Goal: Navigation & Orientation: Find specific page/section

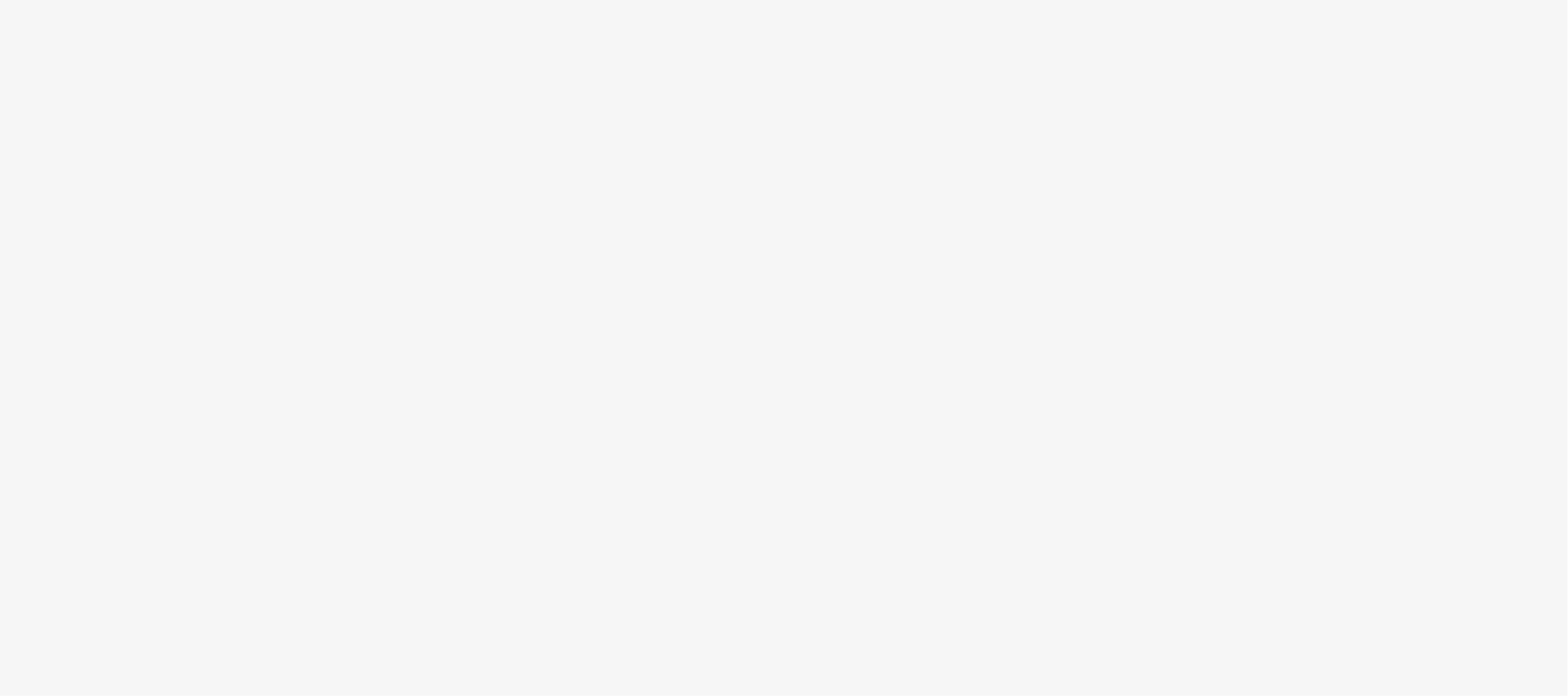
click at [580, 202] on body at bounding box center [784, 348] width 1568 height 696
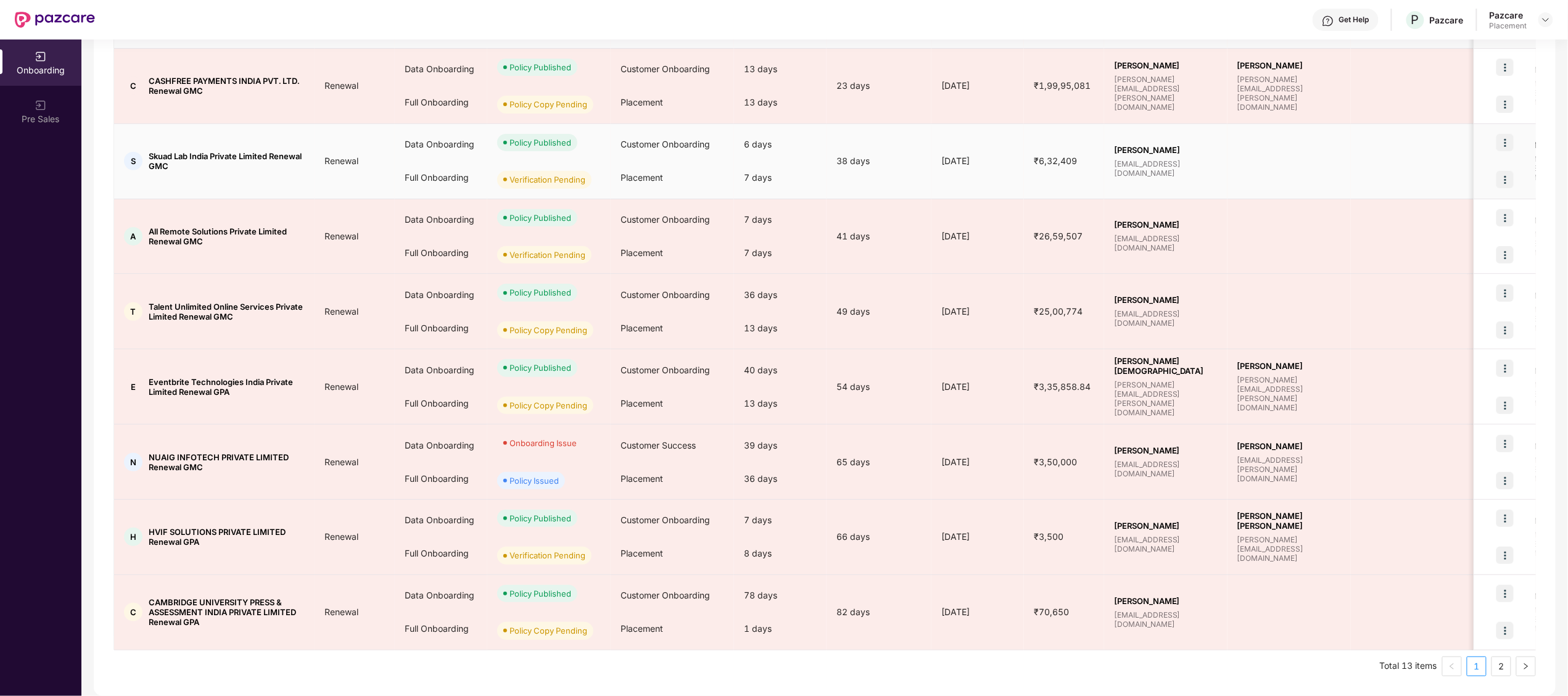
scroll to position [341, 0]
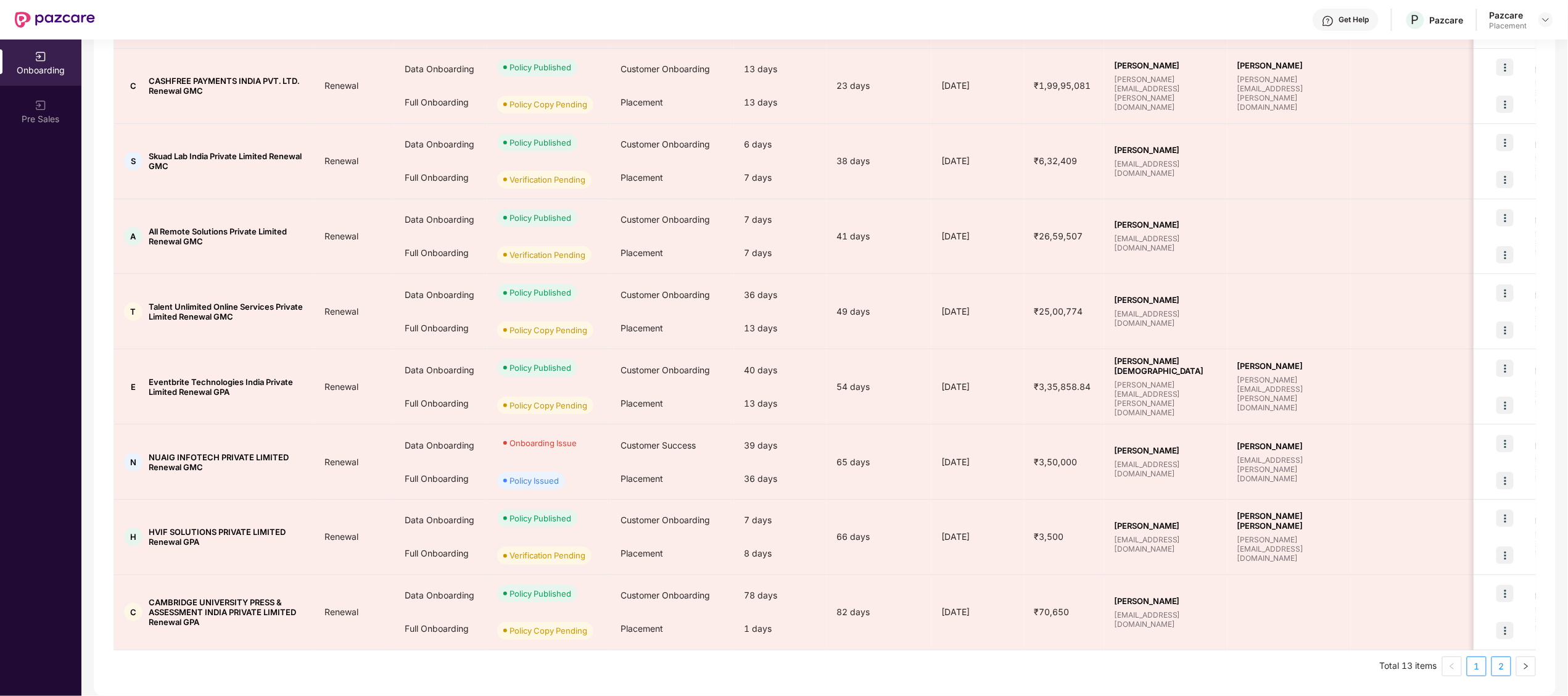
click at [1507, 671] on link "2" at bounding box center [1501, 666] width 19 height 19
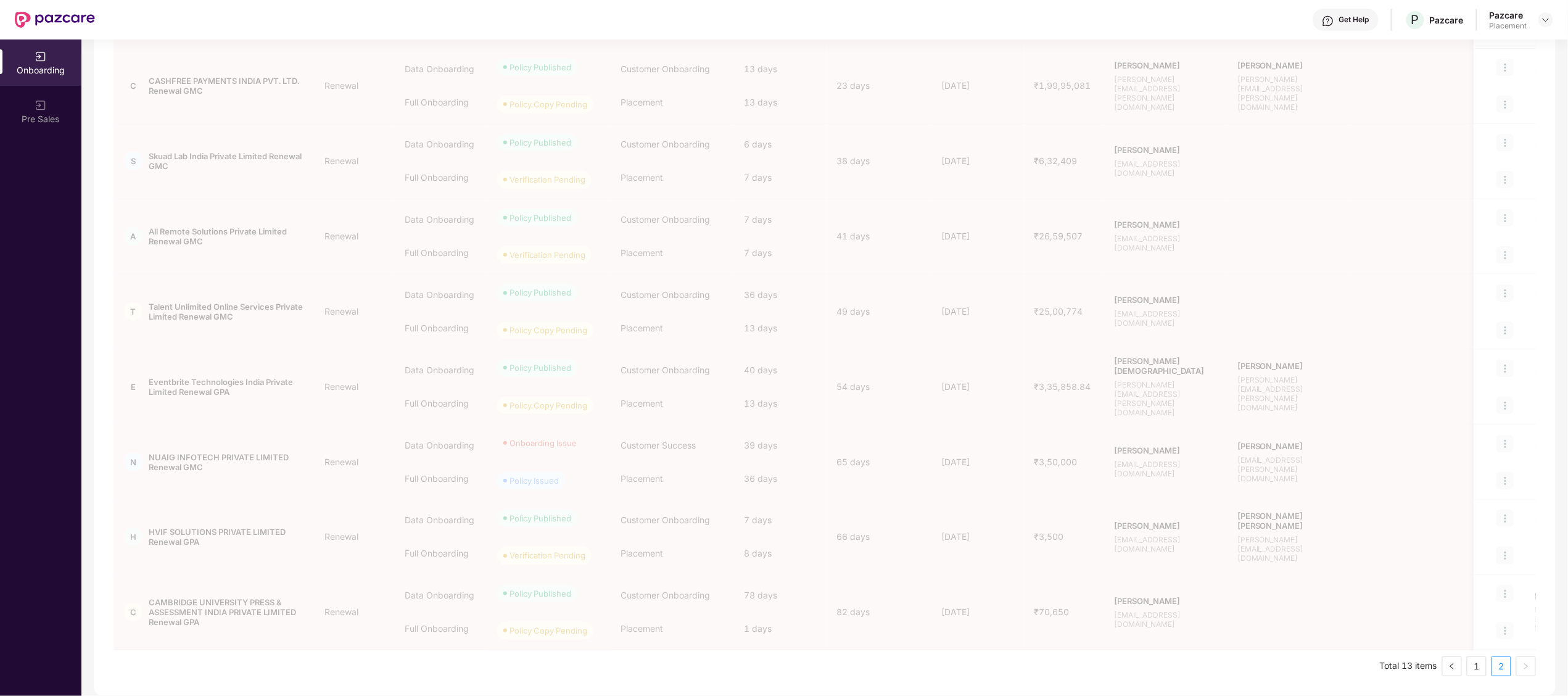
scroll to position [0, 0]
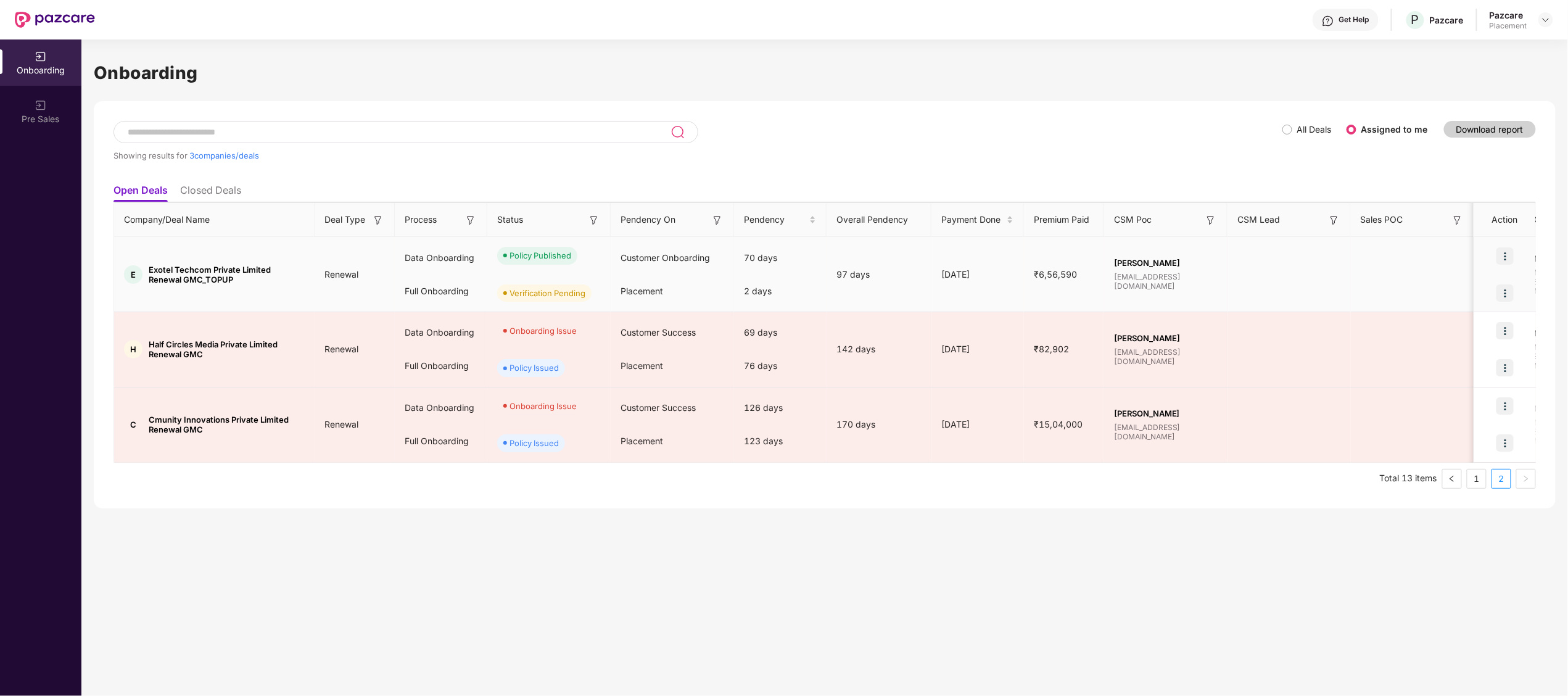
click at [167, 269] on span "Exotel Techcom Private Limited Renewal GMC_TOPUP" at bounding box center [227, 275] width 156 height 20
copy span "Exotel"
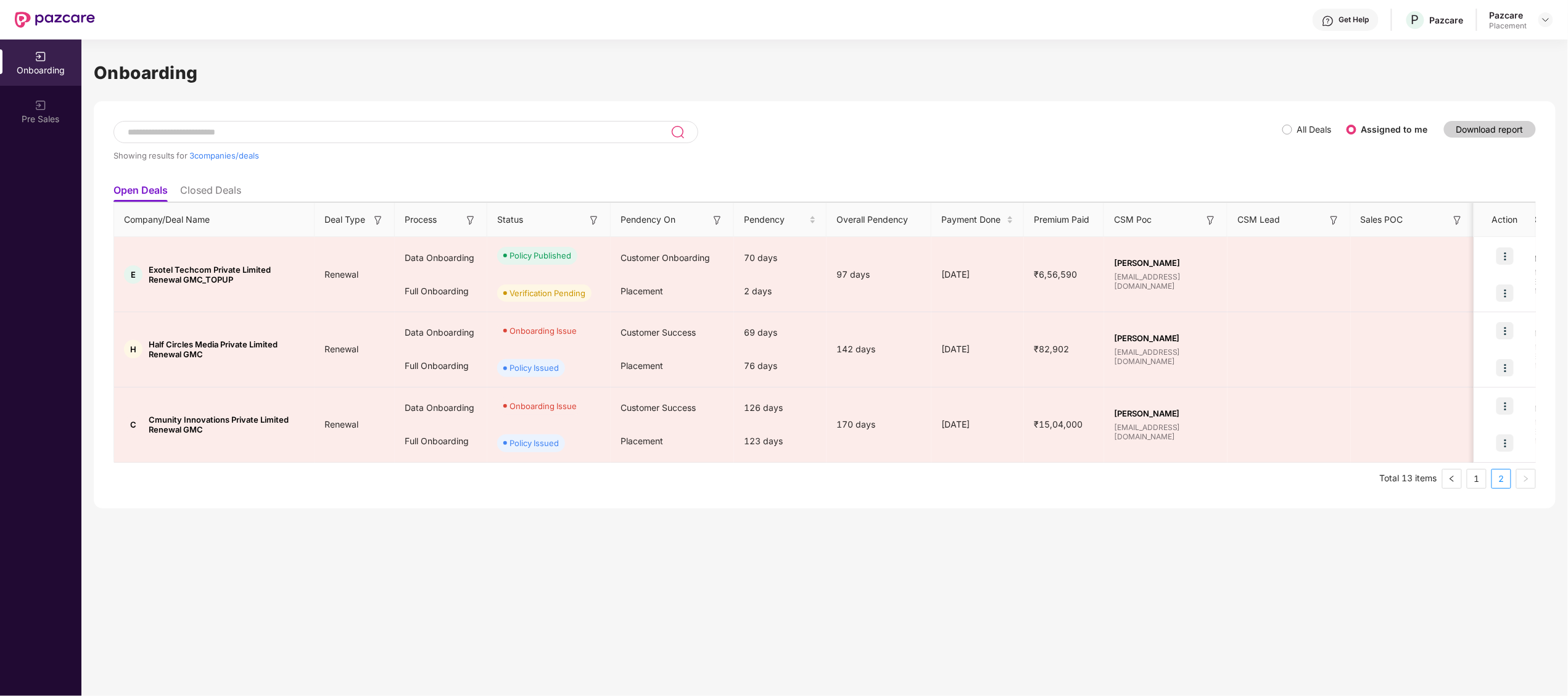
click at [50, 64] on div "Onboarding" at bounding box center [40, 70] width 81 height 12
click at [210, 195] on li "Closed Deals" at bounding box center [210, 192] width 61 height 18
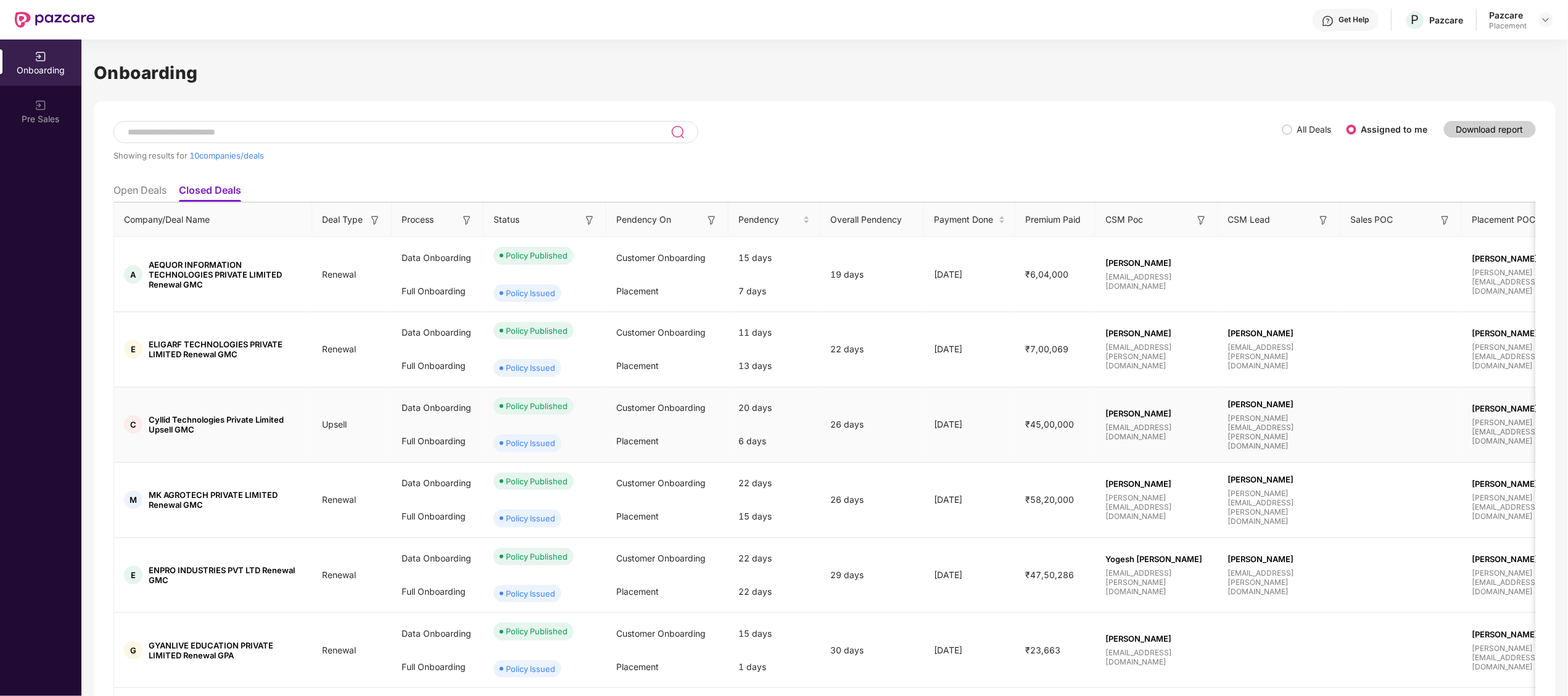
scroll to position [341, 0]
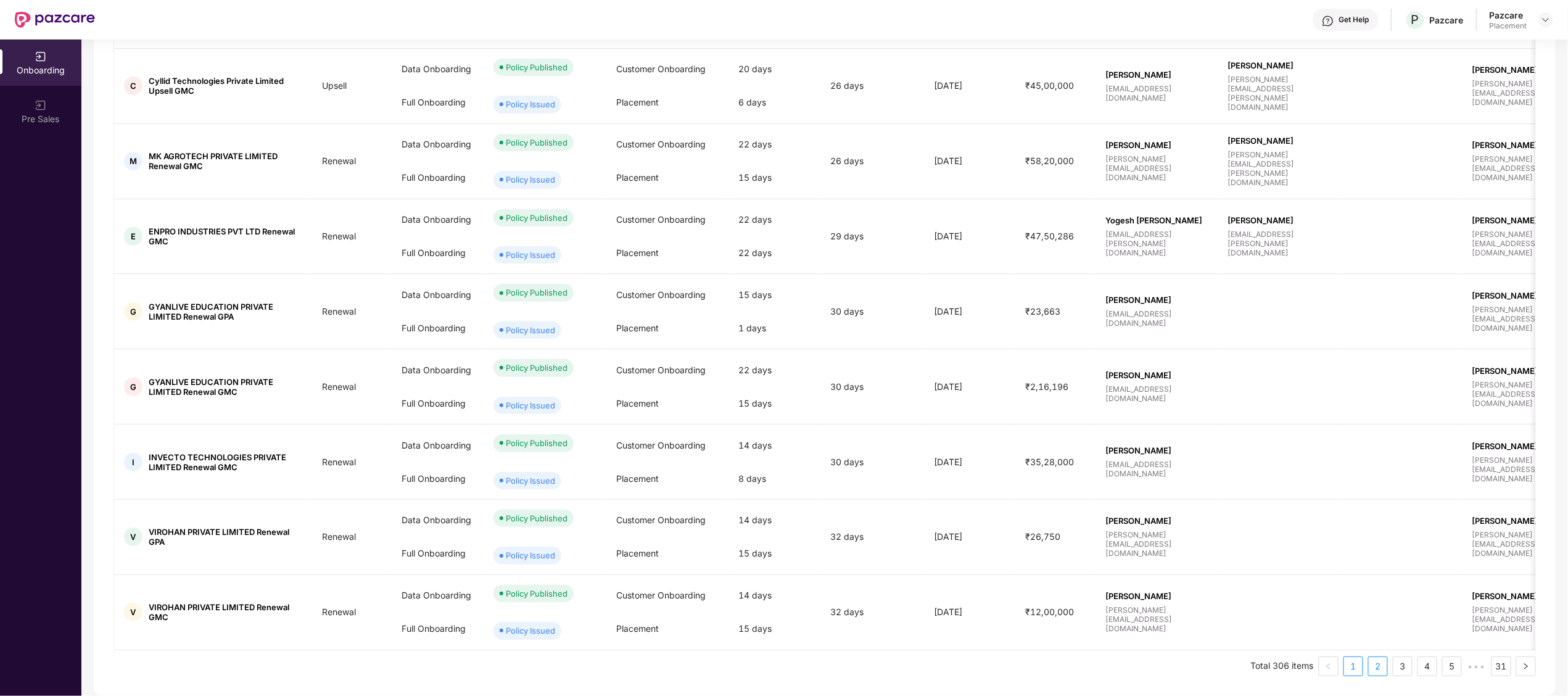
click at [1378, 659] on link "2" at bounding box center [1378, 666] width 19 height 19
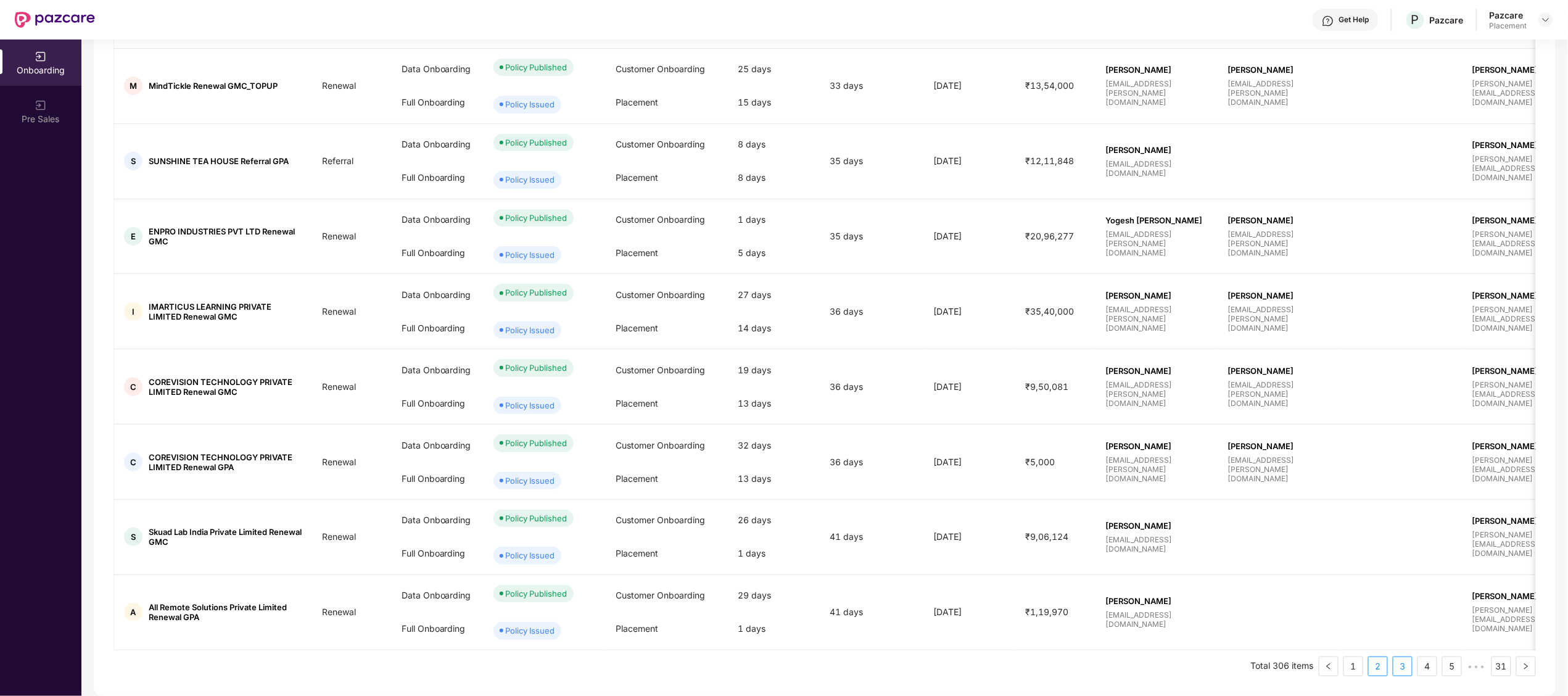
click at [1402, 664] on link "3" at bounding box center [1402, 666] width 19 height 19
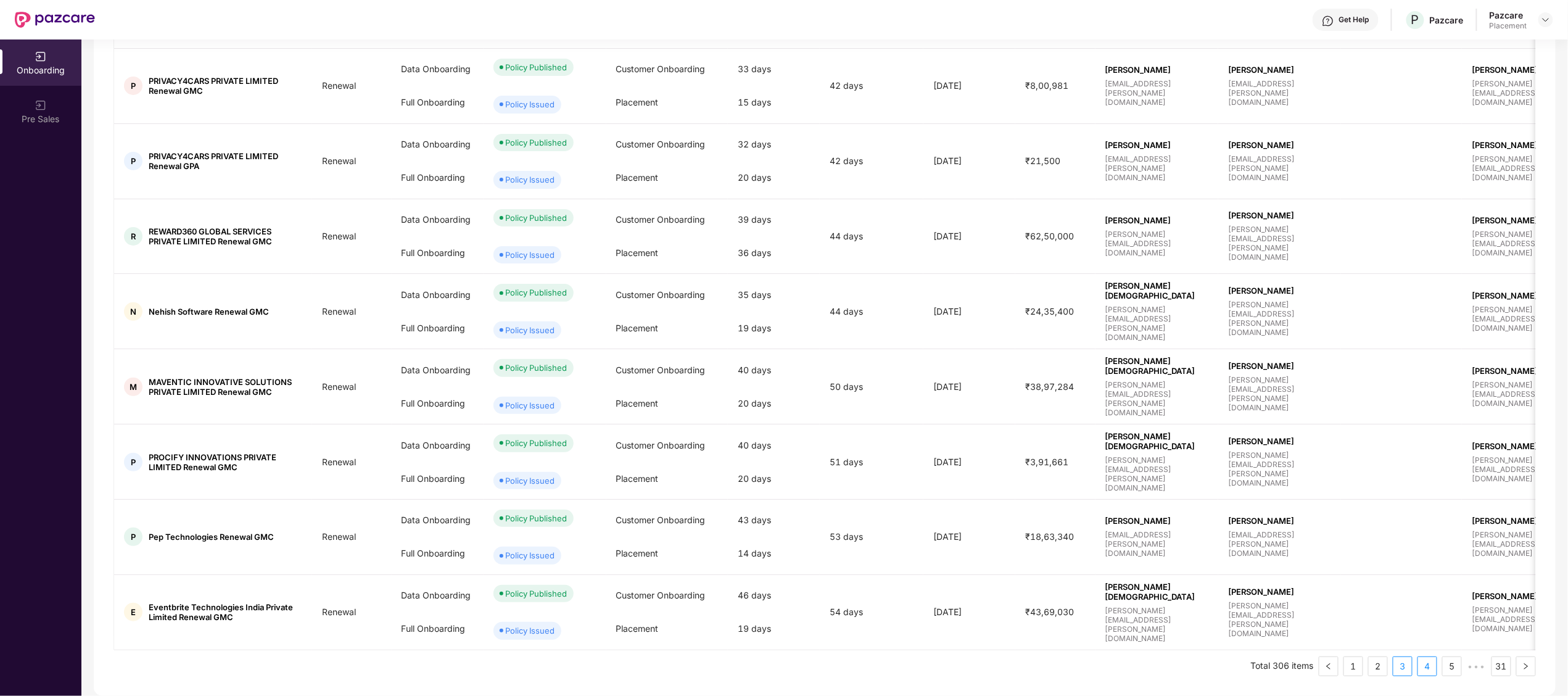
click at [1426, 669] on link "4" at bounding box center [1427, 666] width 19 height 19
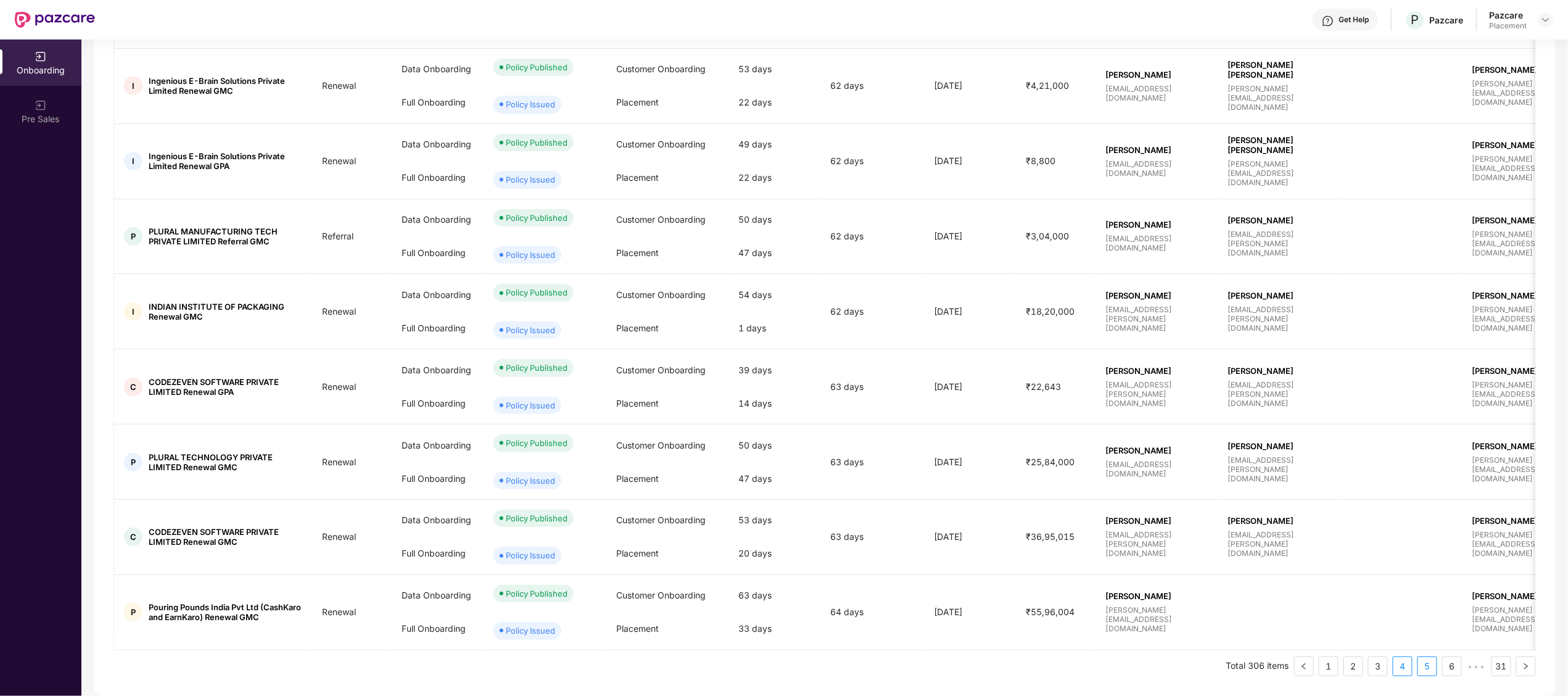
click at [1433, 664] on link "5" at bounding box center [1427, 666] width 19 height 19
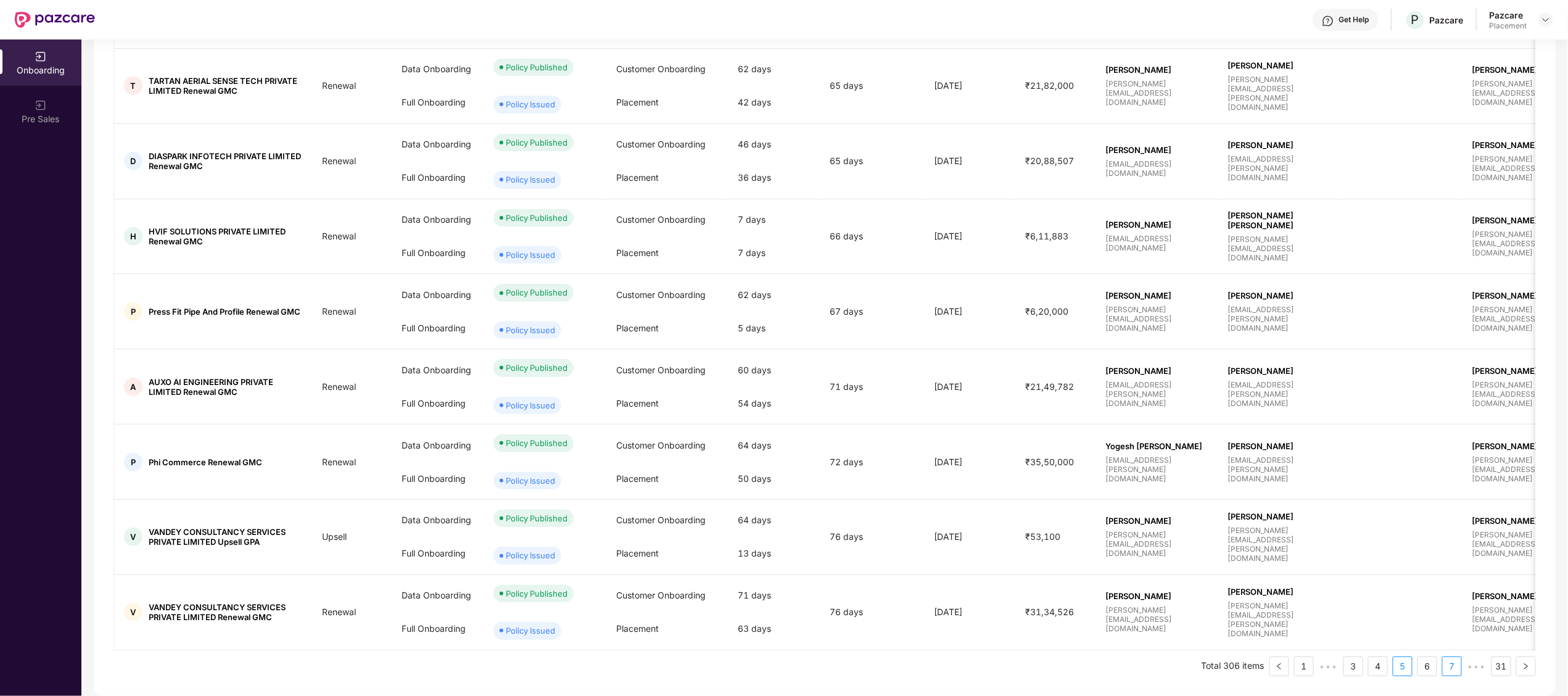
click at [1445, 665] on link "7" at bounding box center [1452, 666] width 19 height 19
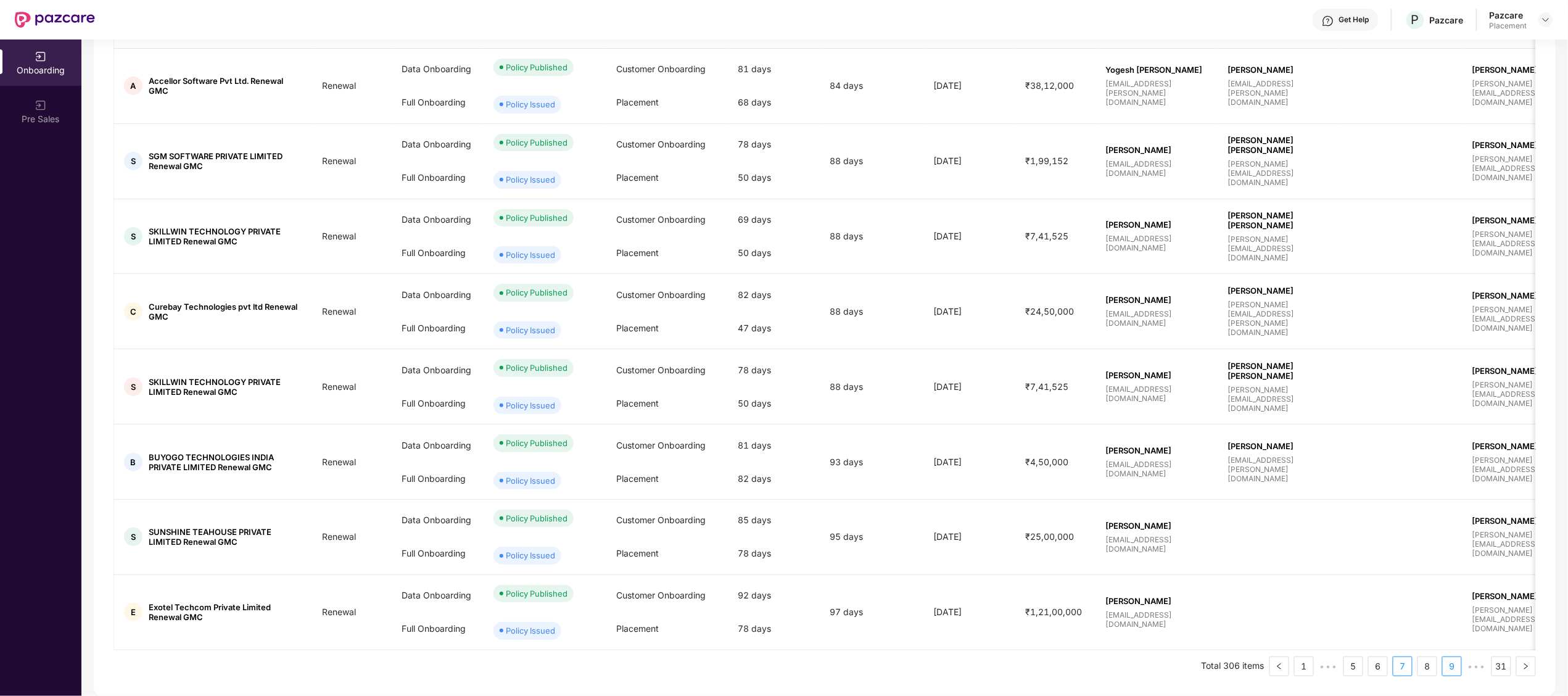
click at [1445, 665] on link "9" at bounding box center [1452, 666] width 19 height 19
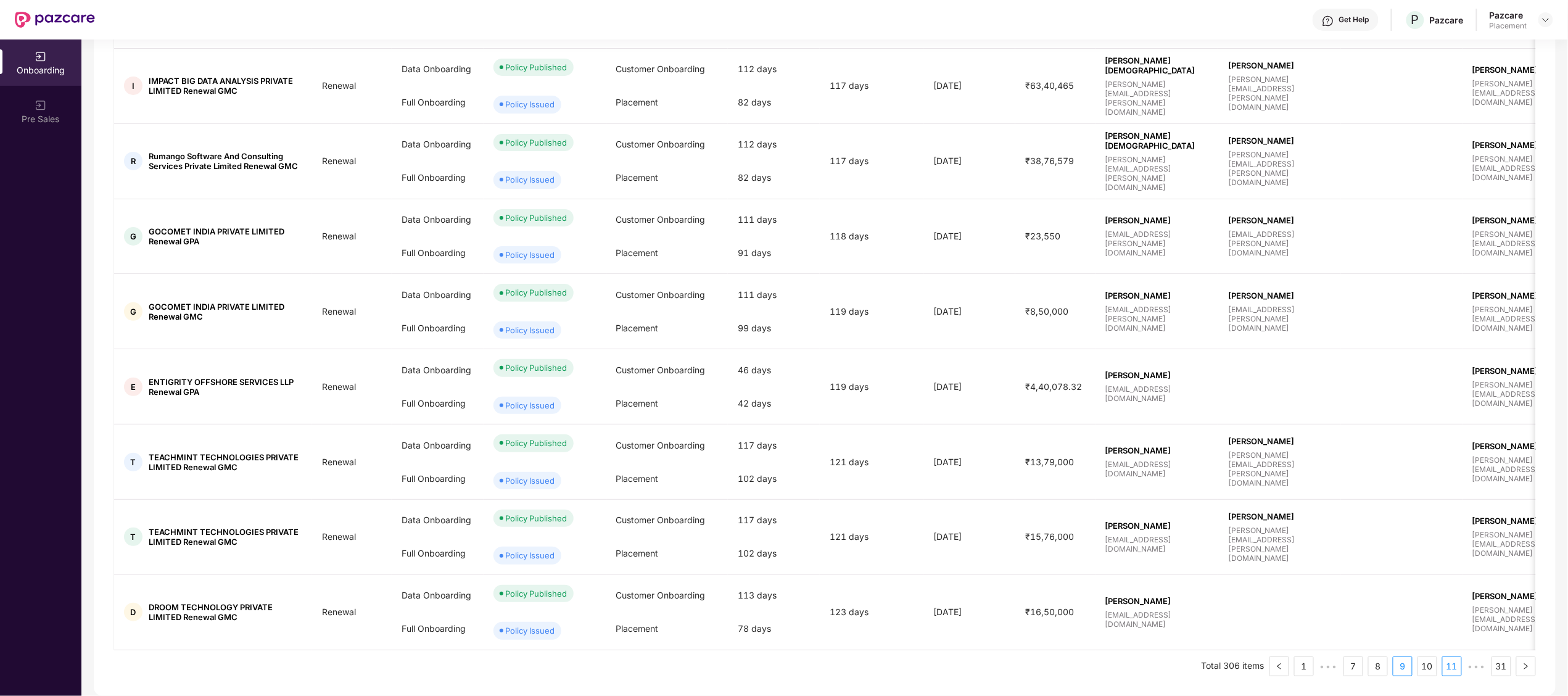
click at [1461, 665] on li "11" at bounding box center [1452, 666] width 20 height 20
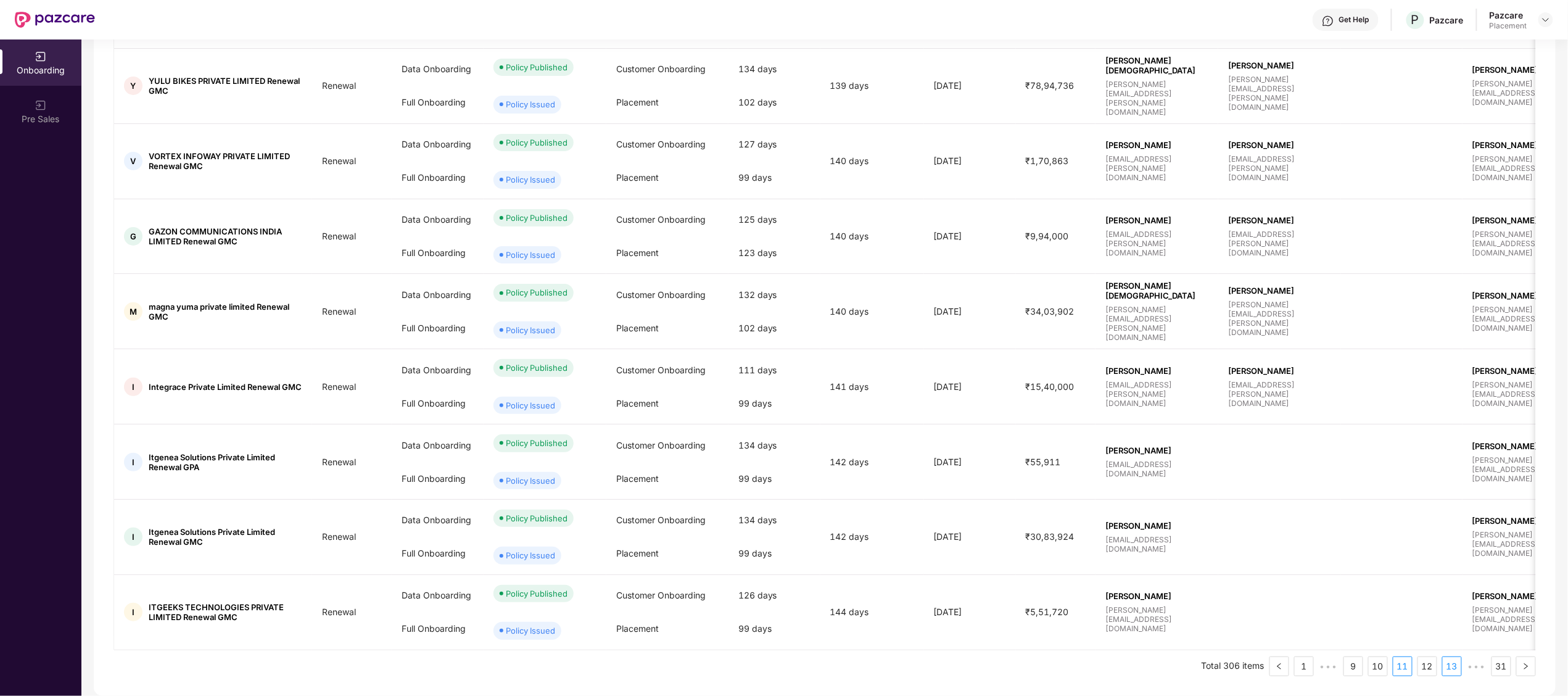
click at [1459, 665] on link "13" at bounding box center [1452, 666] width 19 height 19
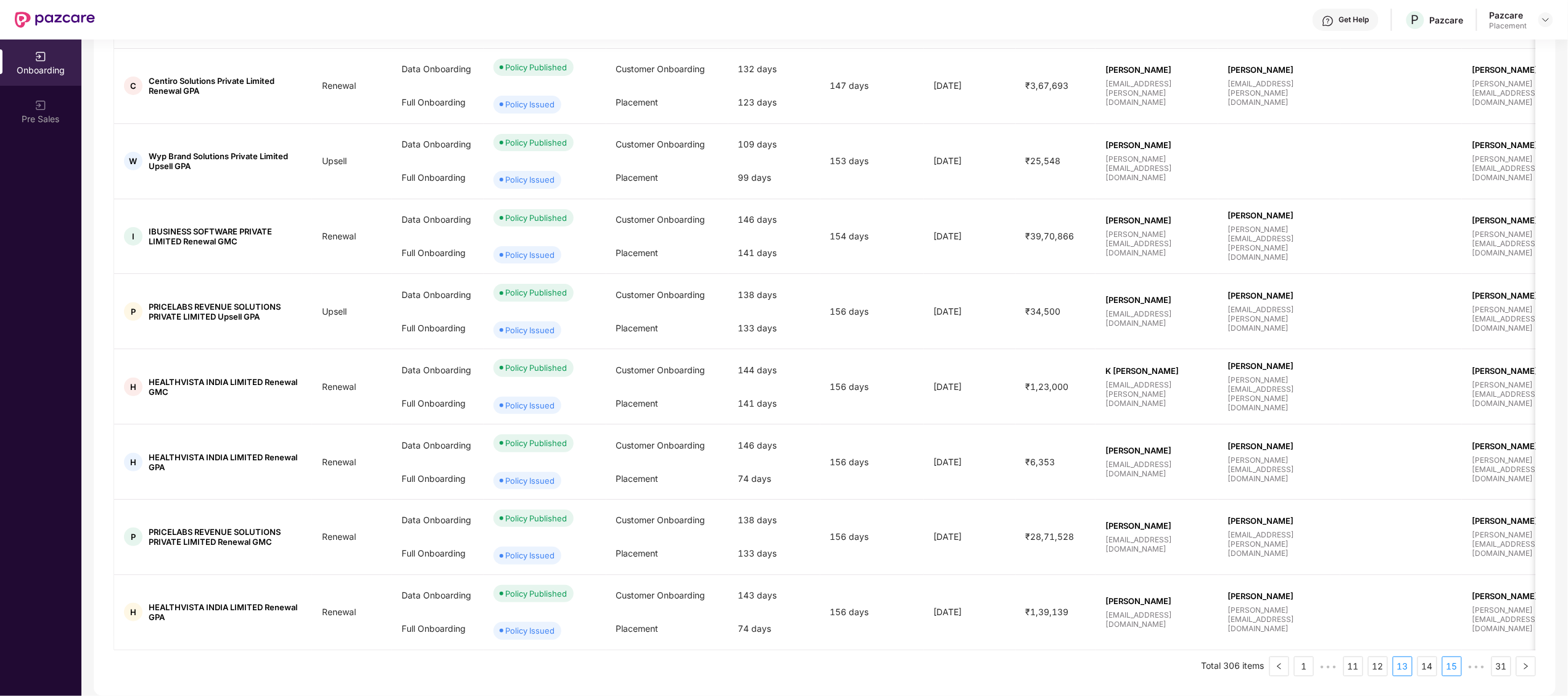
click at [1459, 665] on link "15" at bounding box center [1452, 666] width 19 height 19
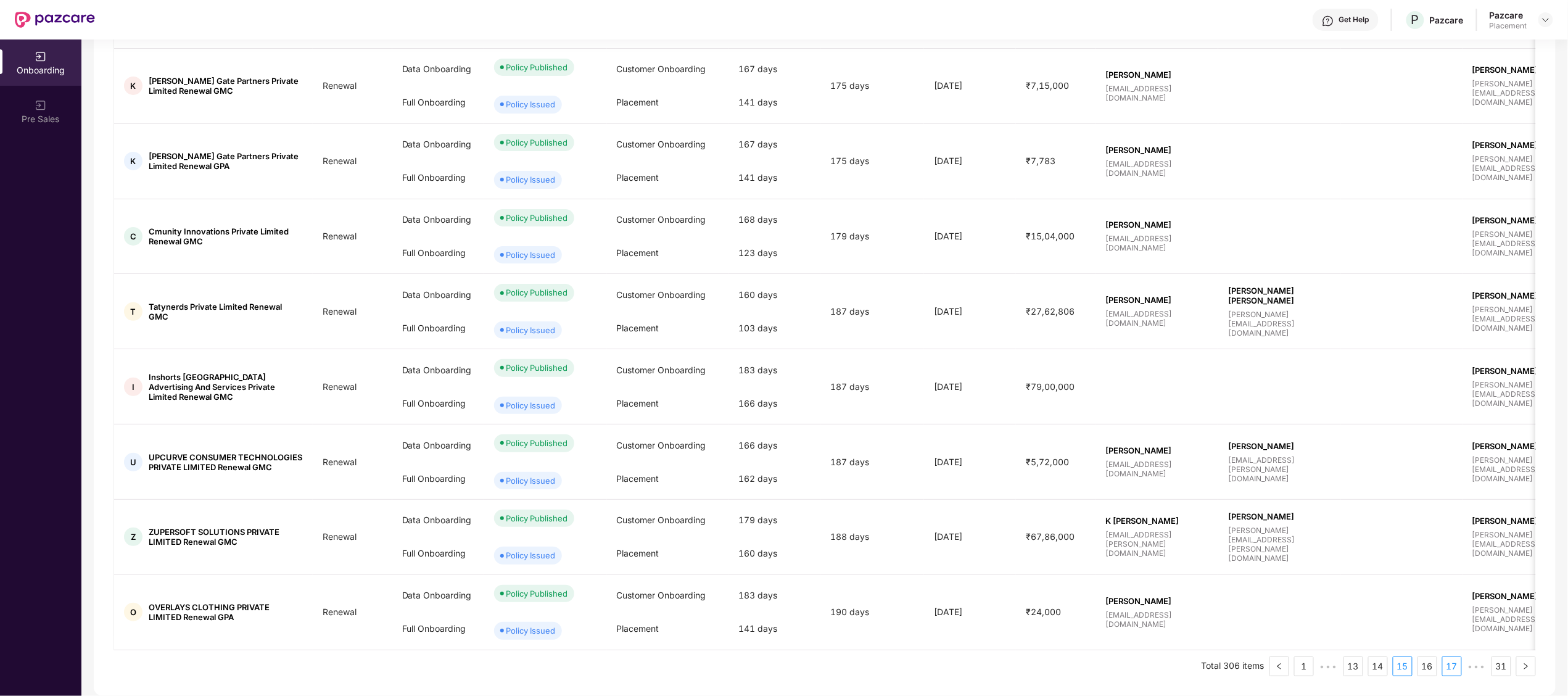
click at [1459, 665] on link "17" at bounding box center [1452, 666] width 19 height 19
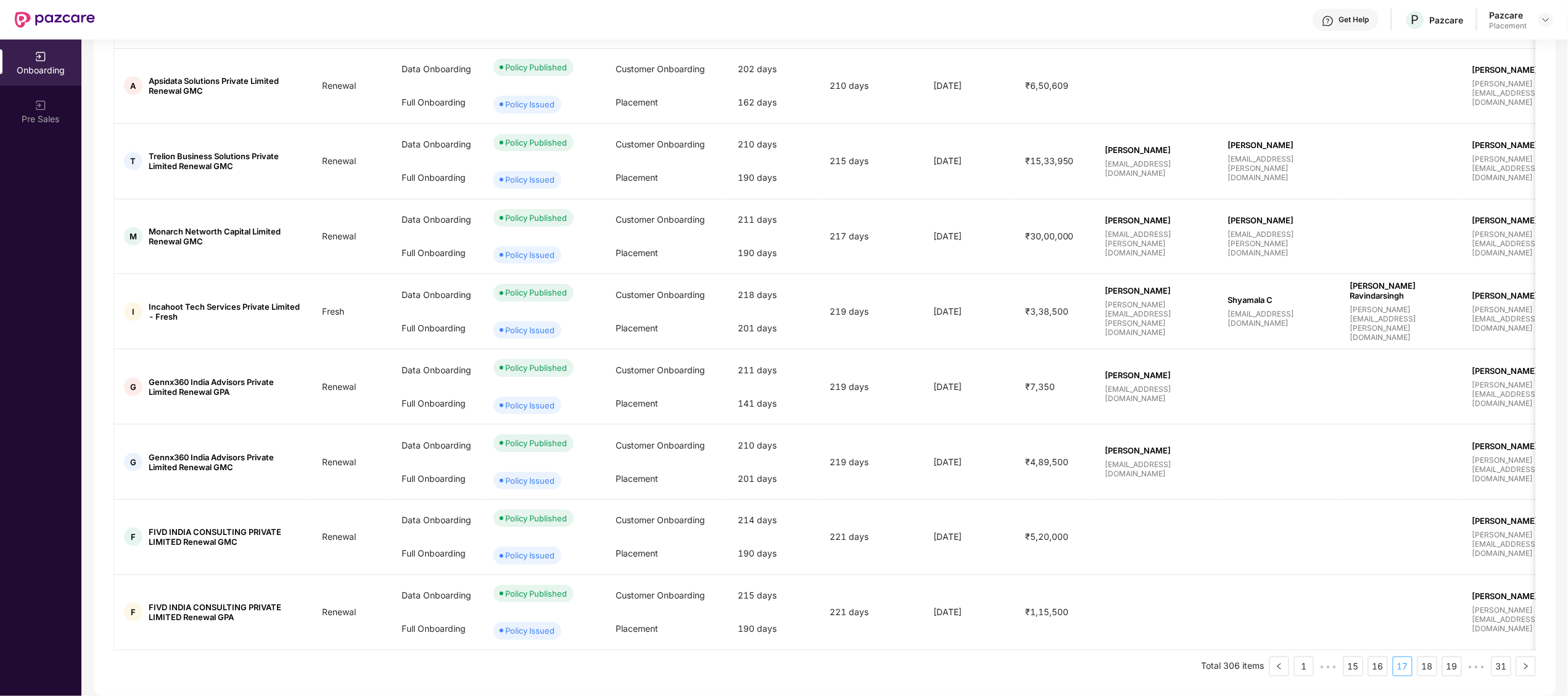
click at [1459, 665] on link "19" at bounding box center [1452, 666] width 19 height 19
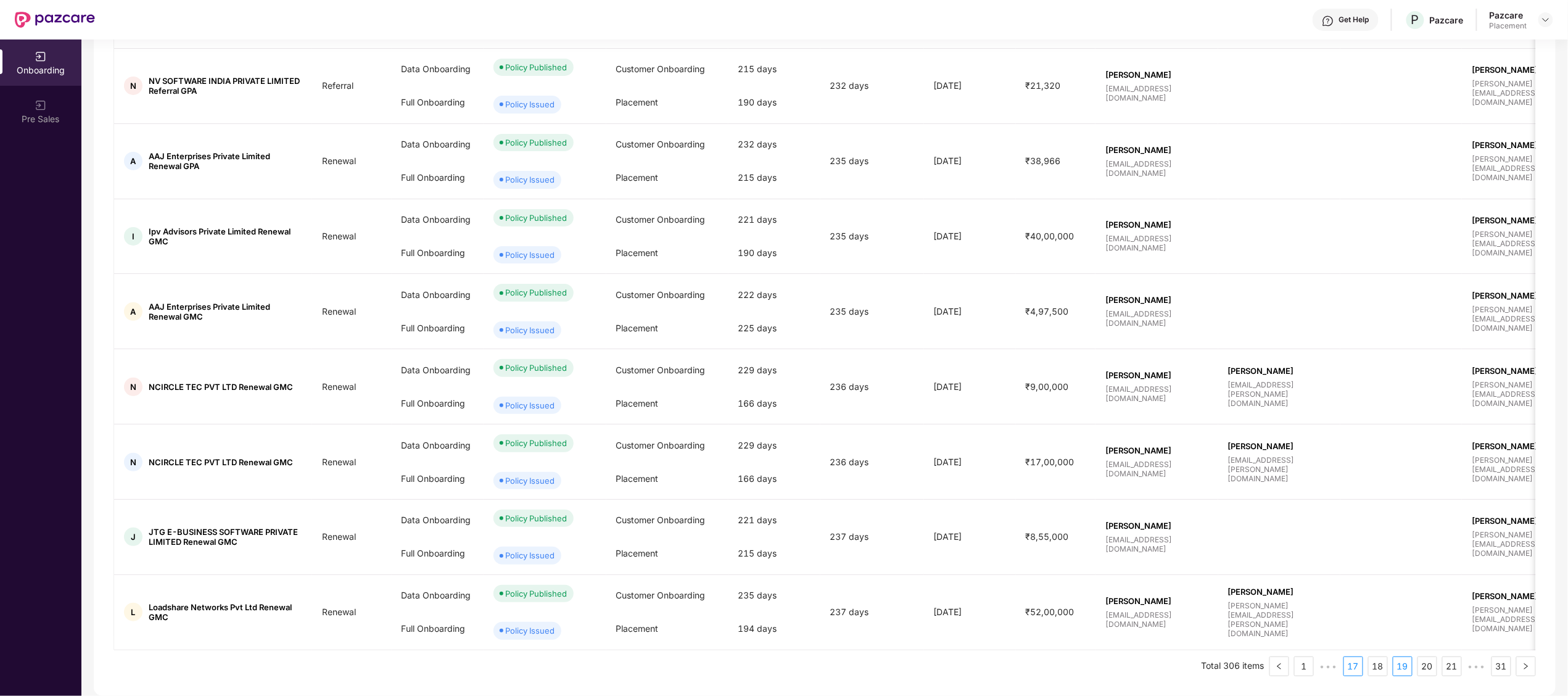
click at [1459, 665] on link "21" at bounding box center [1452, 666] width 19 height 19
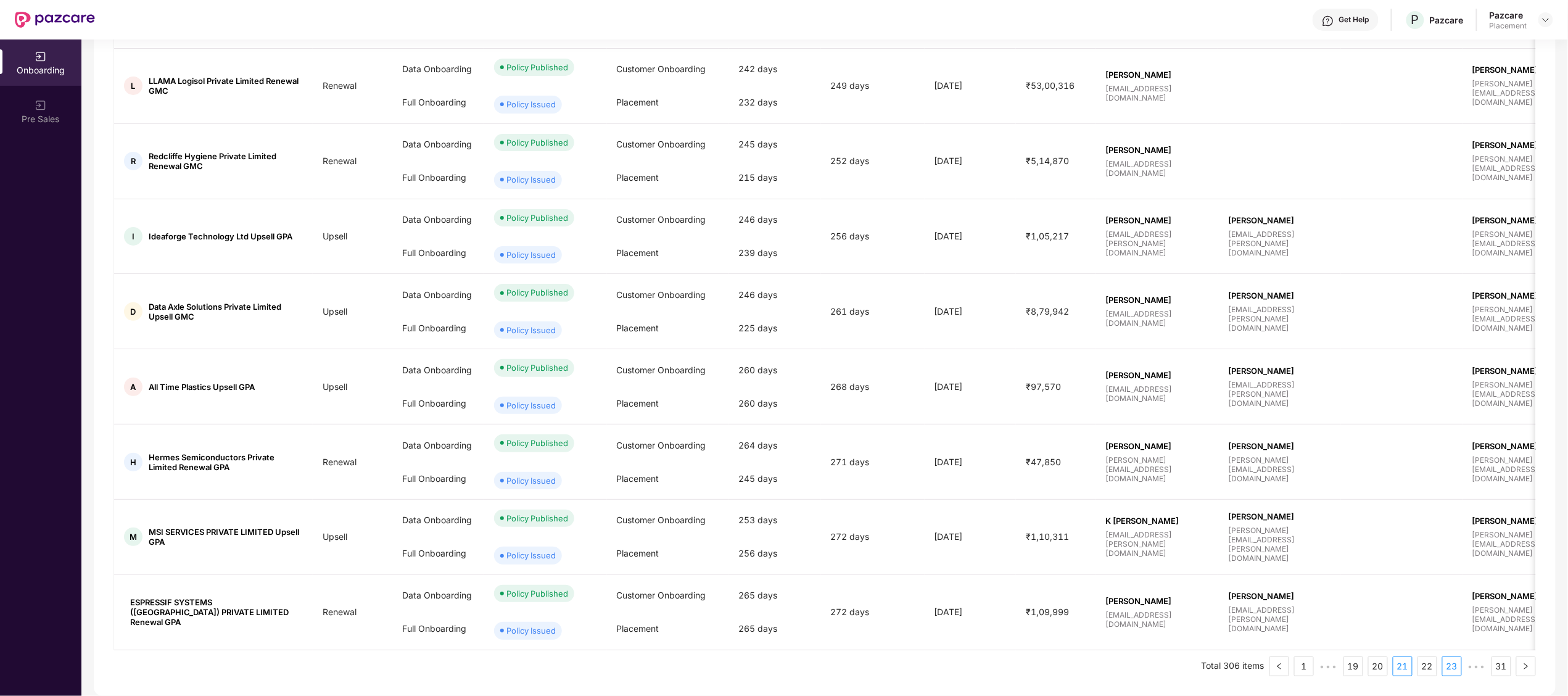
click at [1459, 665] on link "23" at bounding box center [1452, 666] width 19 height 19
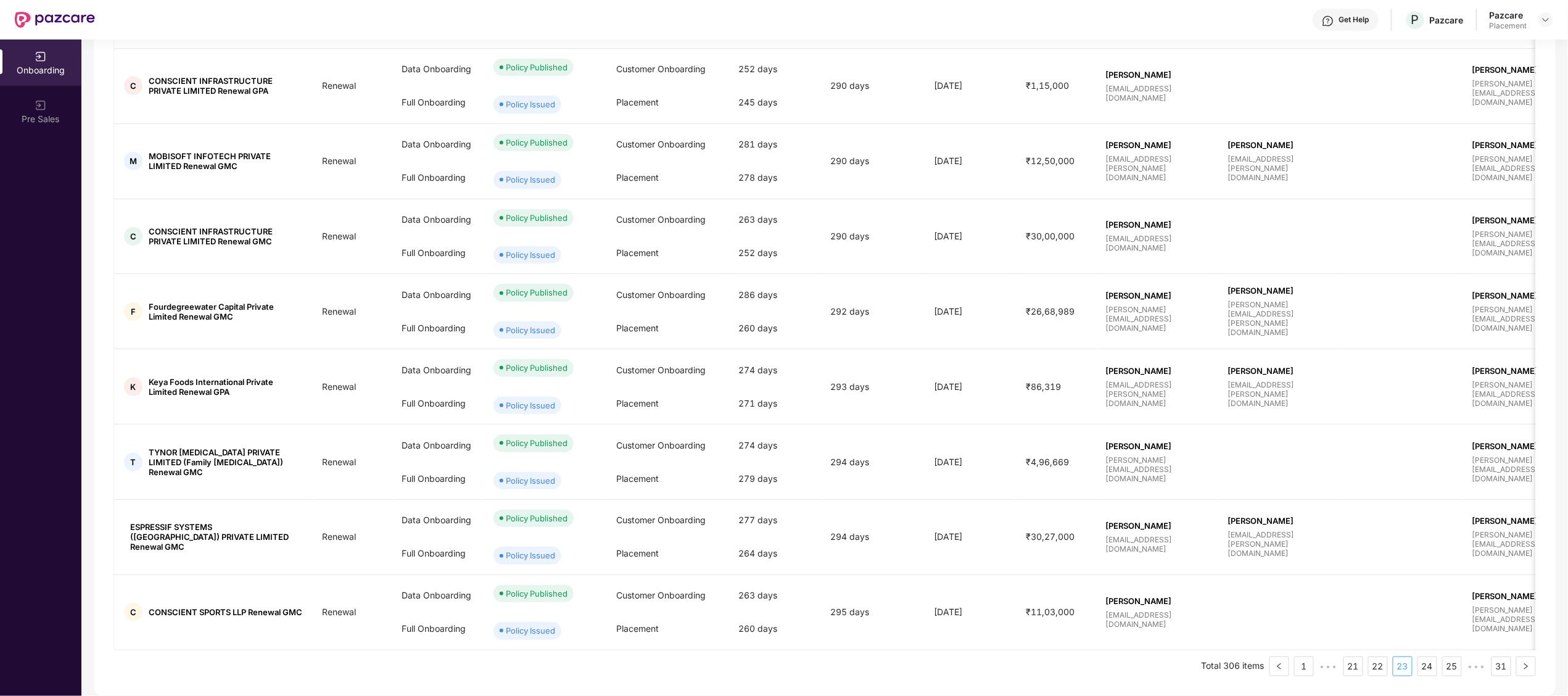
click at [1459, 665] on link "25" at bounding box center [1452, 666] width 19 height 19
click at [1459, 665] on link "27" at bounding box center [1452, 666] width 19 height 19
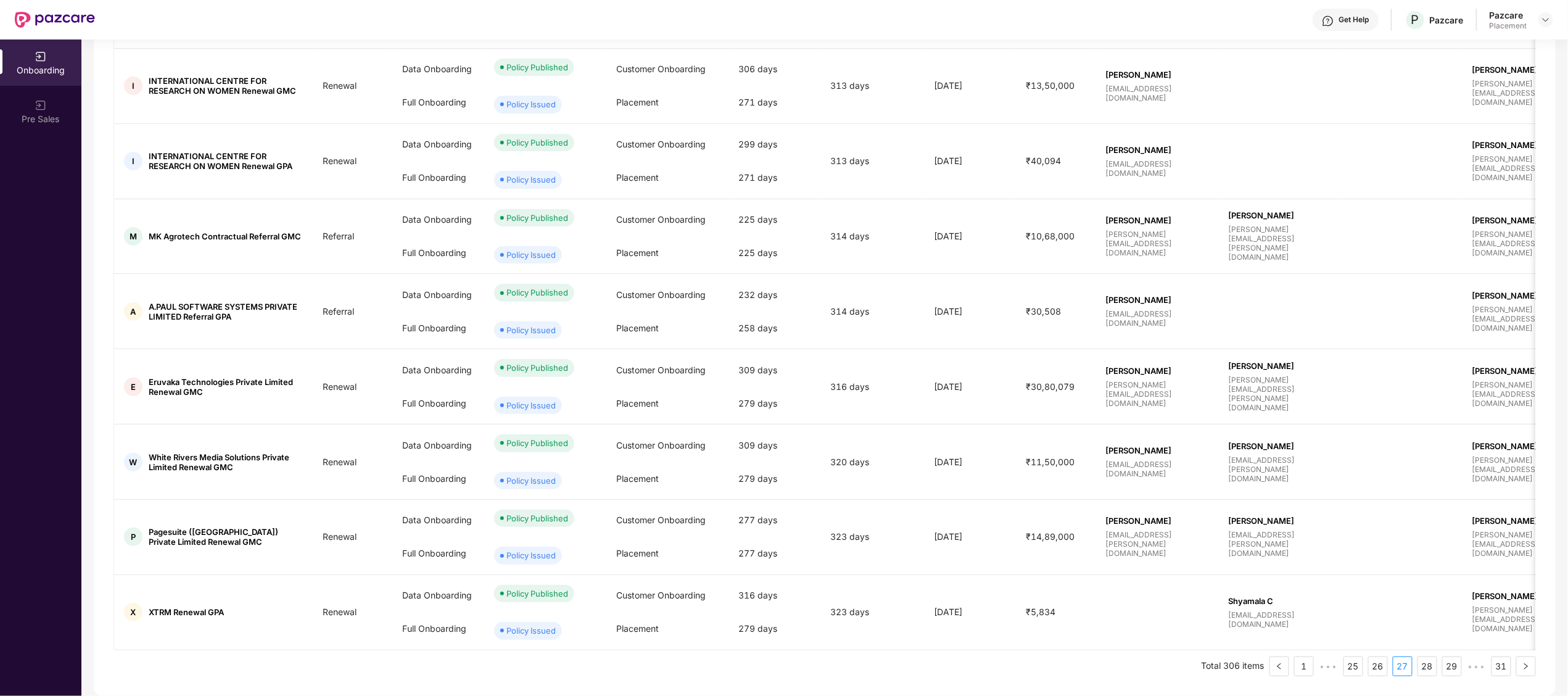
click at [1459, 665] on link "29" at bounding box center [1452, 666] width 19 height 19
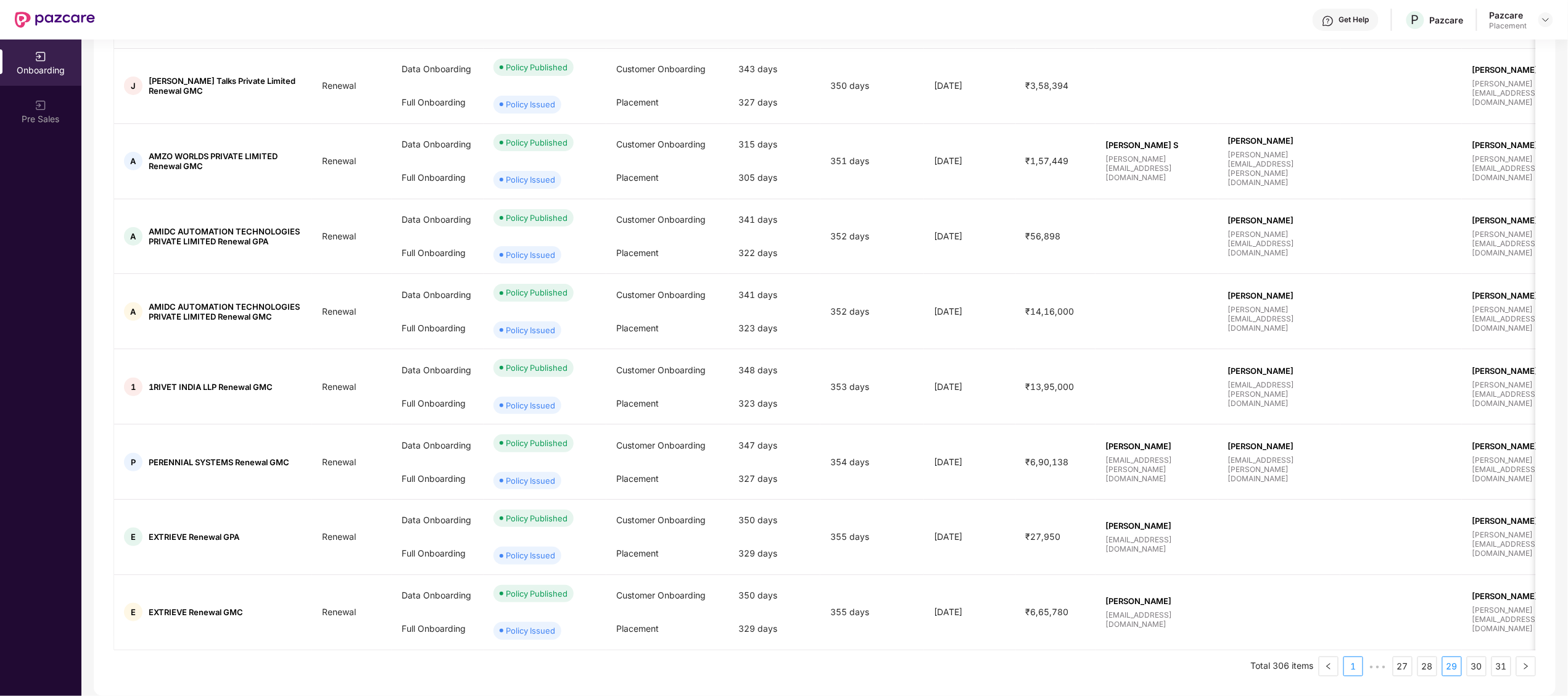
click at [1353, 667] on link "1" at bounding box center [1353, 666] width 19 height 19
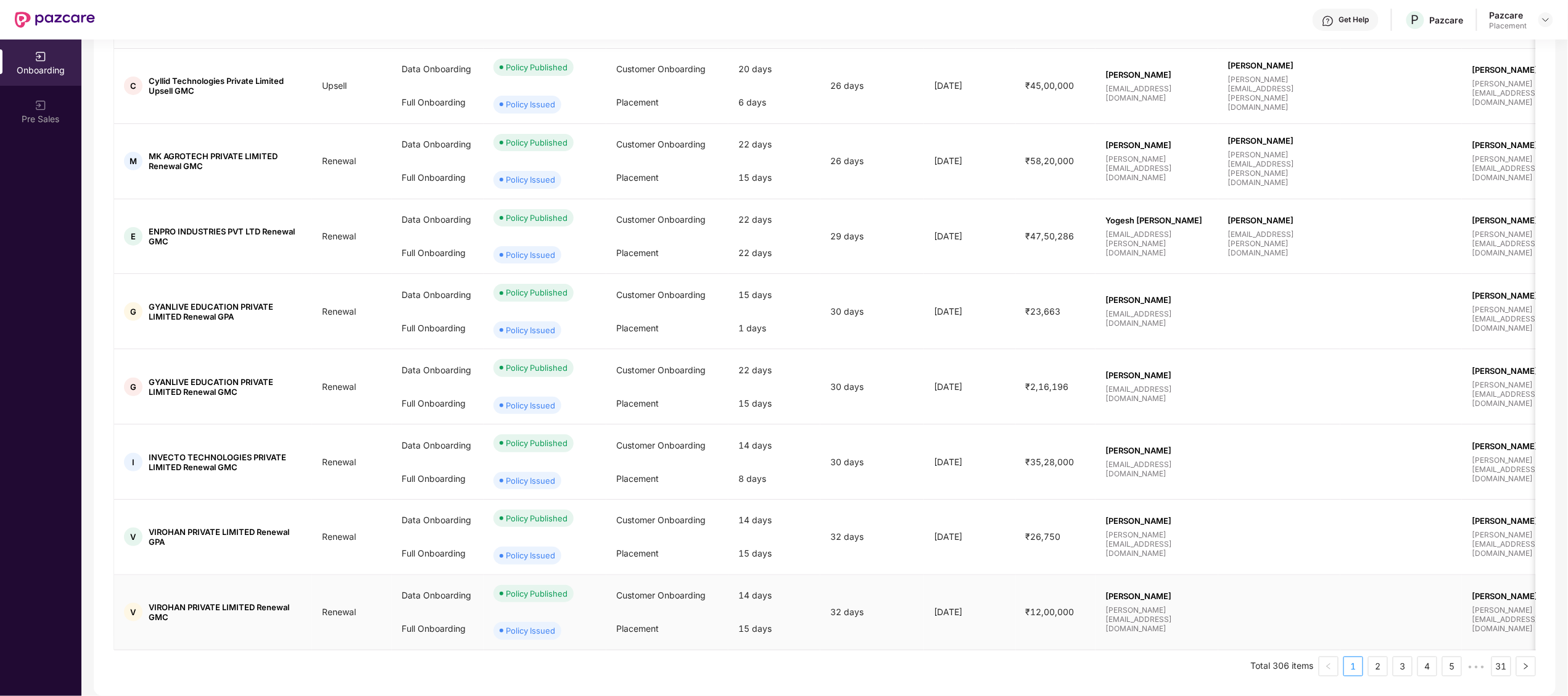
scroll to position [0, 0]
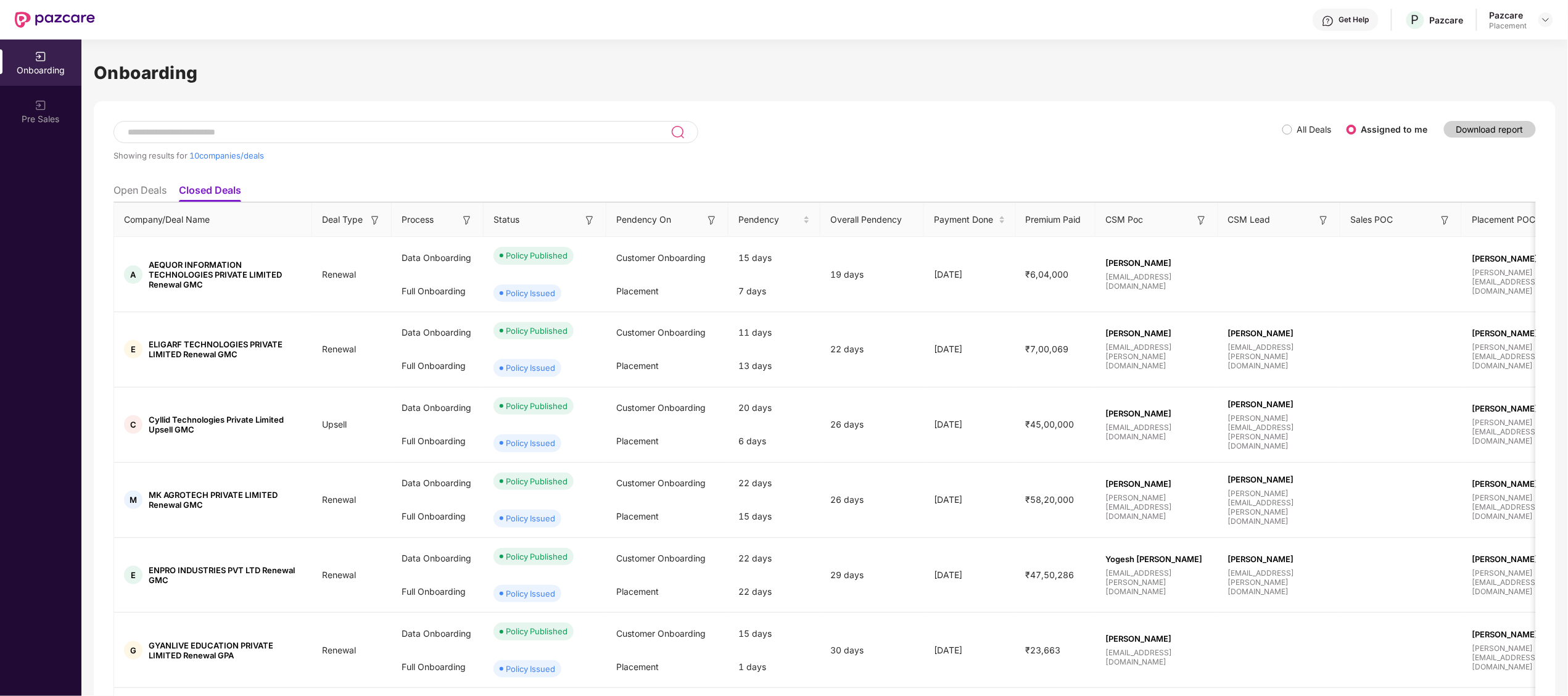
click at [134, 197] on li "Open Deals" at bounding box center [140, 192] width 53 height 18
